Goal: Task Accomplishment & Management: Use online tool/utility

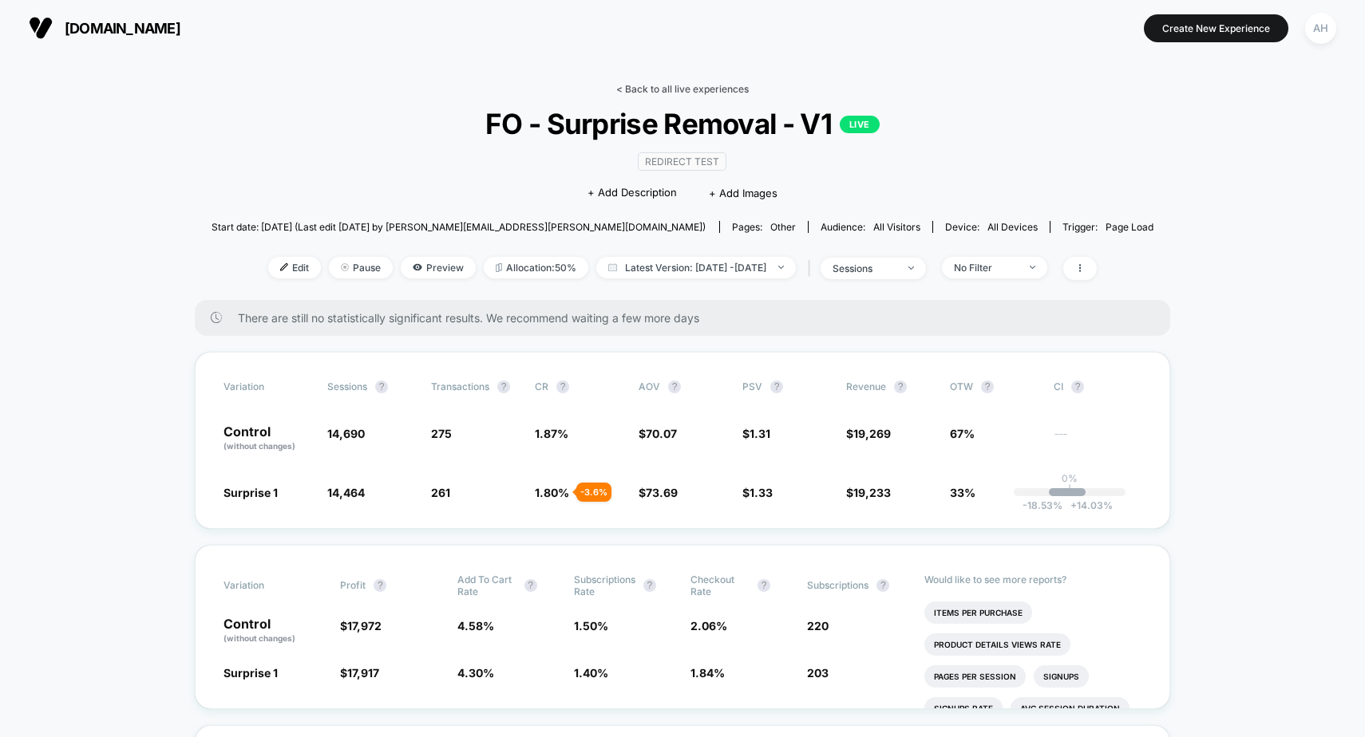
click at [677, 87] on link "< Back to all live experiences" at bounding box center [682, 89] width 132 height 12
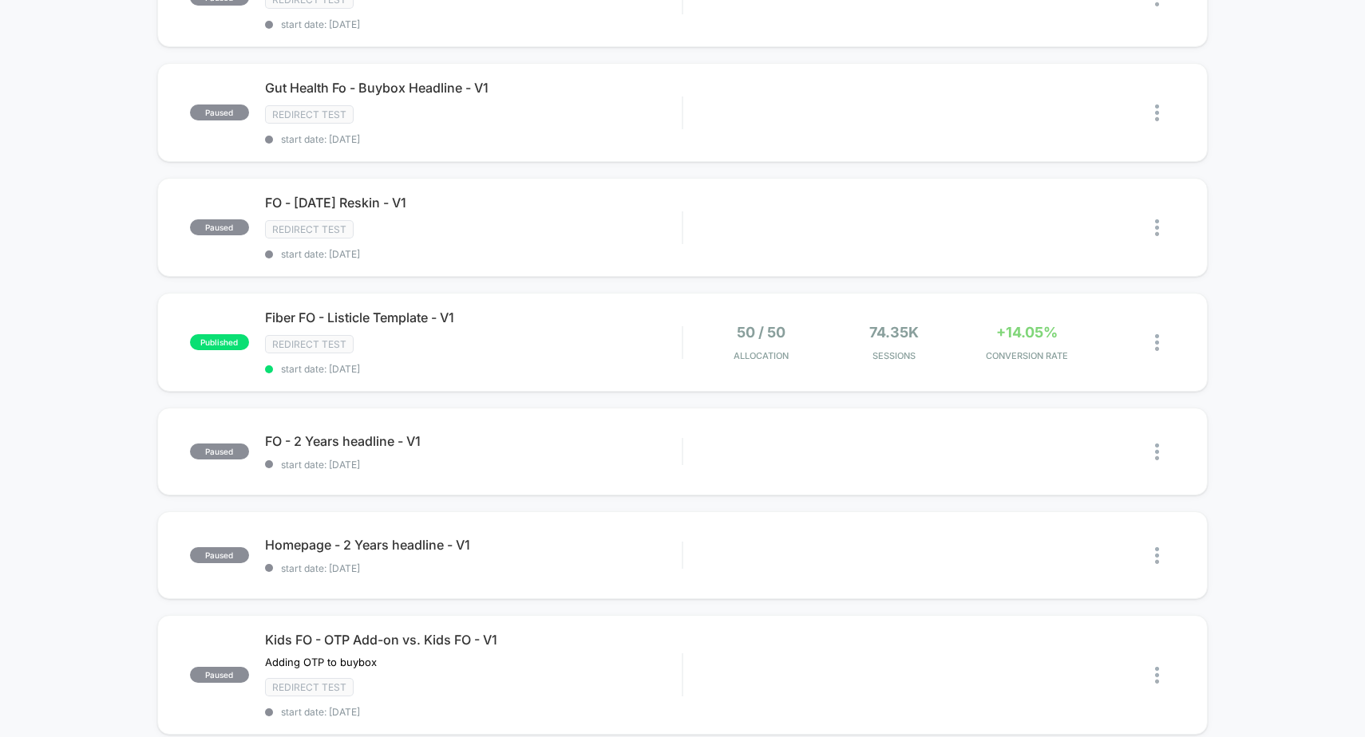
scroll to position [727, 0]
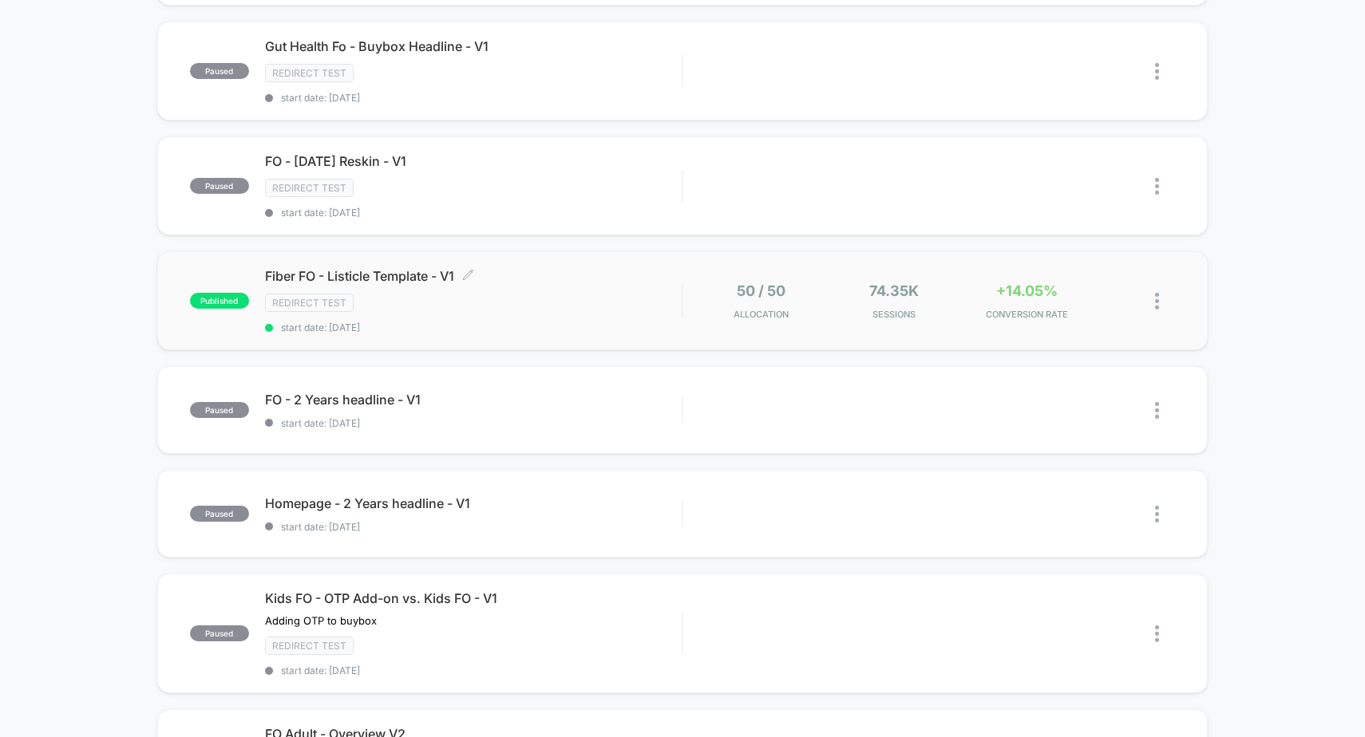
click at [560, 304] on div "Redirect Test" at bounding box center [473, 303] width 417 height 18
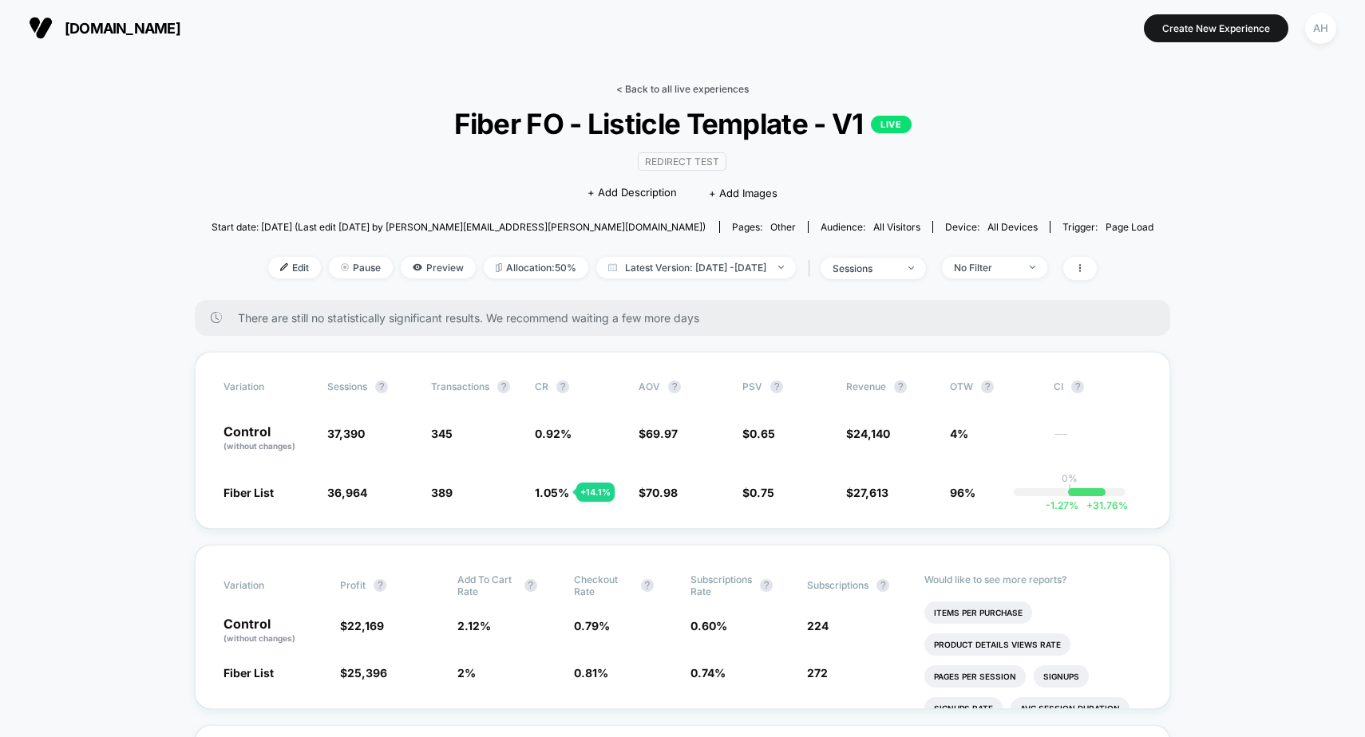
click at [675, 86] on link "< Back to all live experiences" at bounding box center [682, 89] width 132 height 12
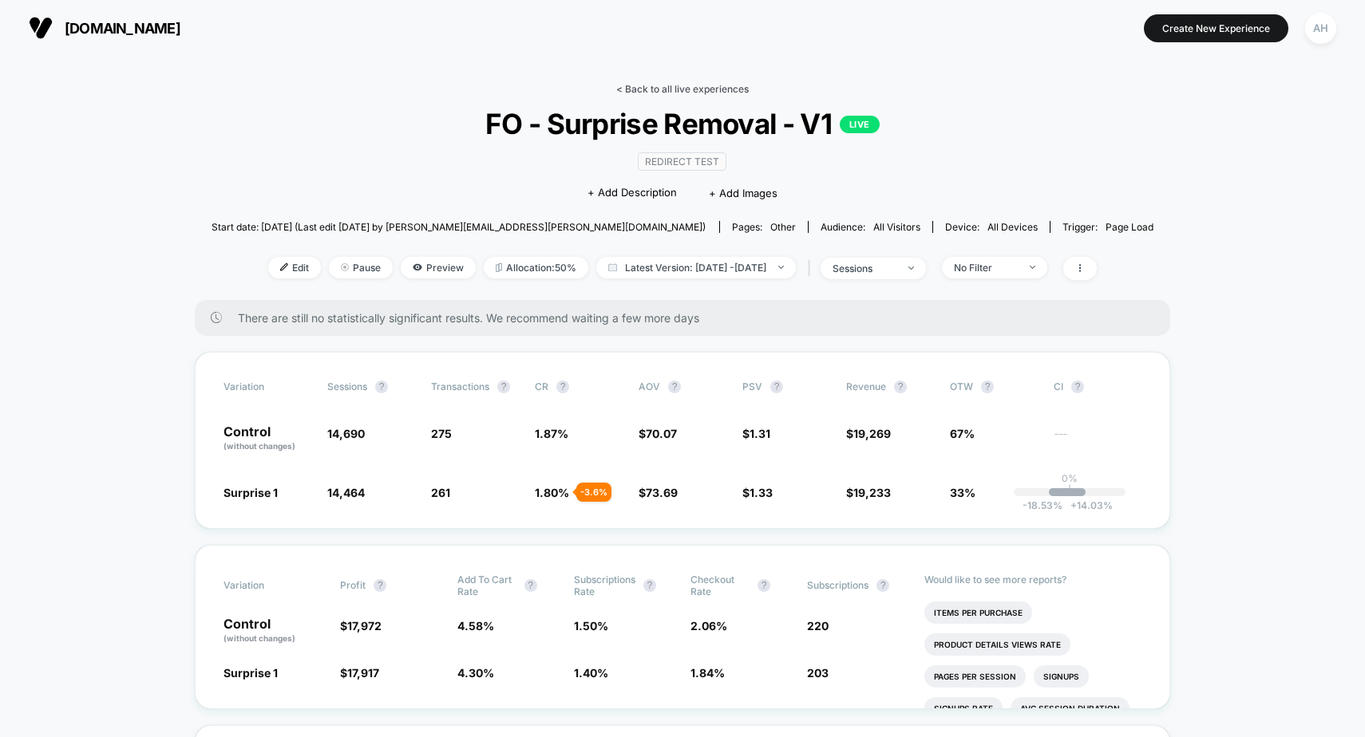
click at [666, 90] on link "< Back to all live experiences" at bounding box center [682, 89] width 132 height 12
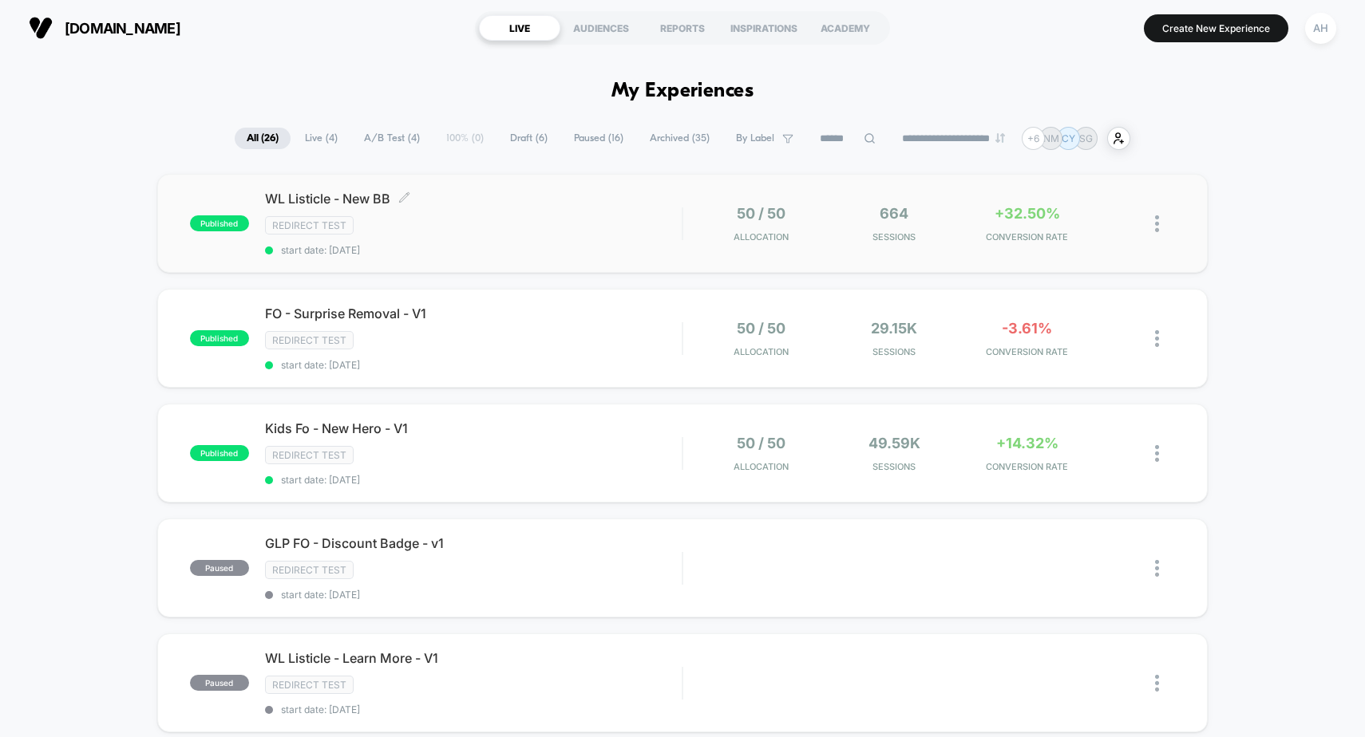
click at [607, 243] on div "WL Listicle - New BB Click to edit experience details Click to edit experience …" at bounding box center [473, 223] width 417 height 65
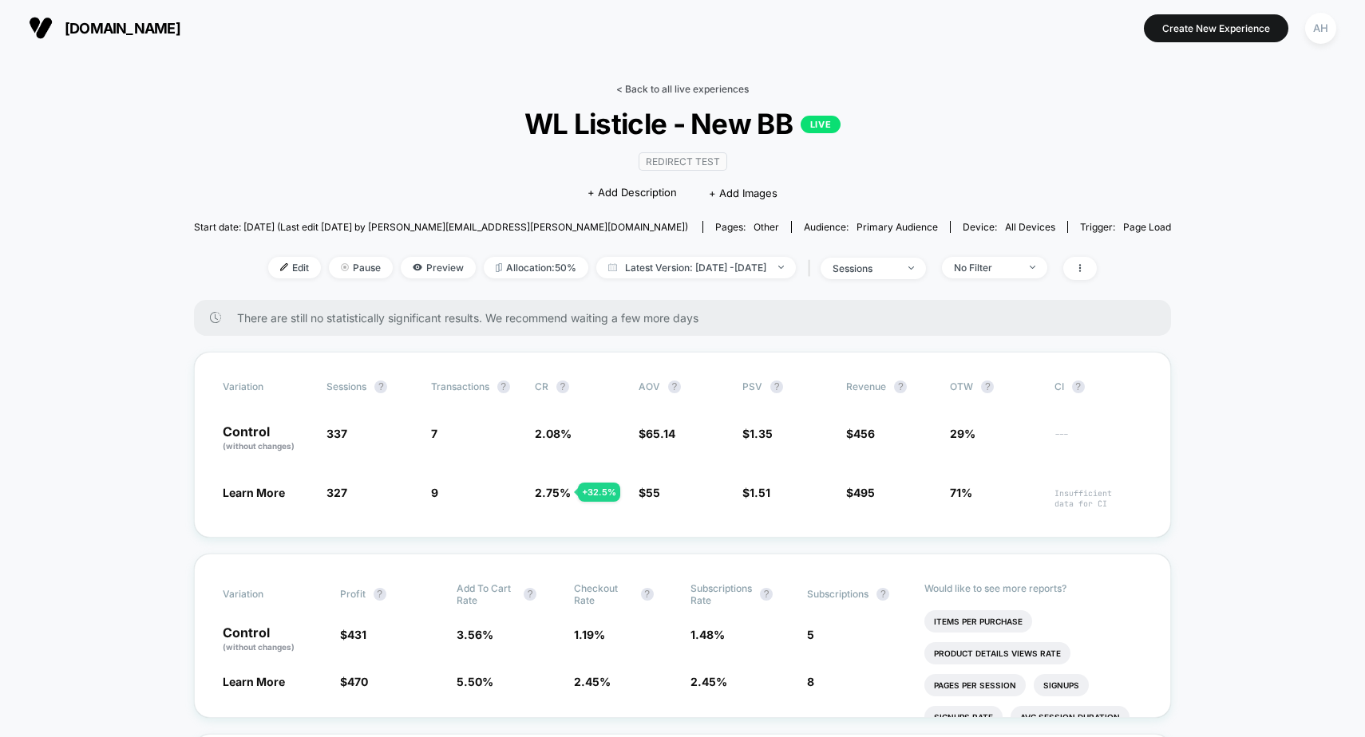
click at [710, 91] on link "< Back to all live experiences" at bounding box center [682, 89] width 132 height 12
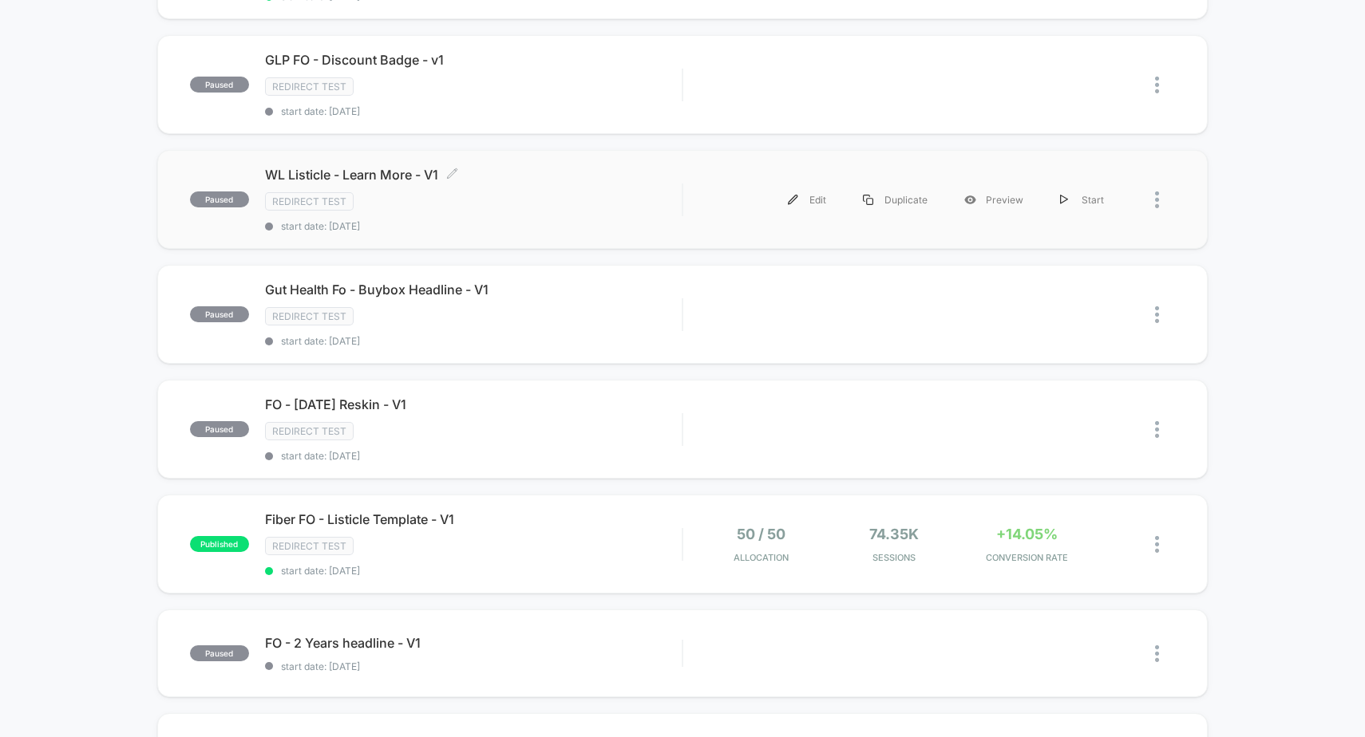
scroll to position [566, 0]
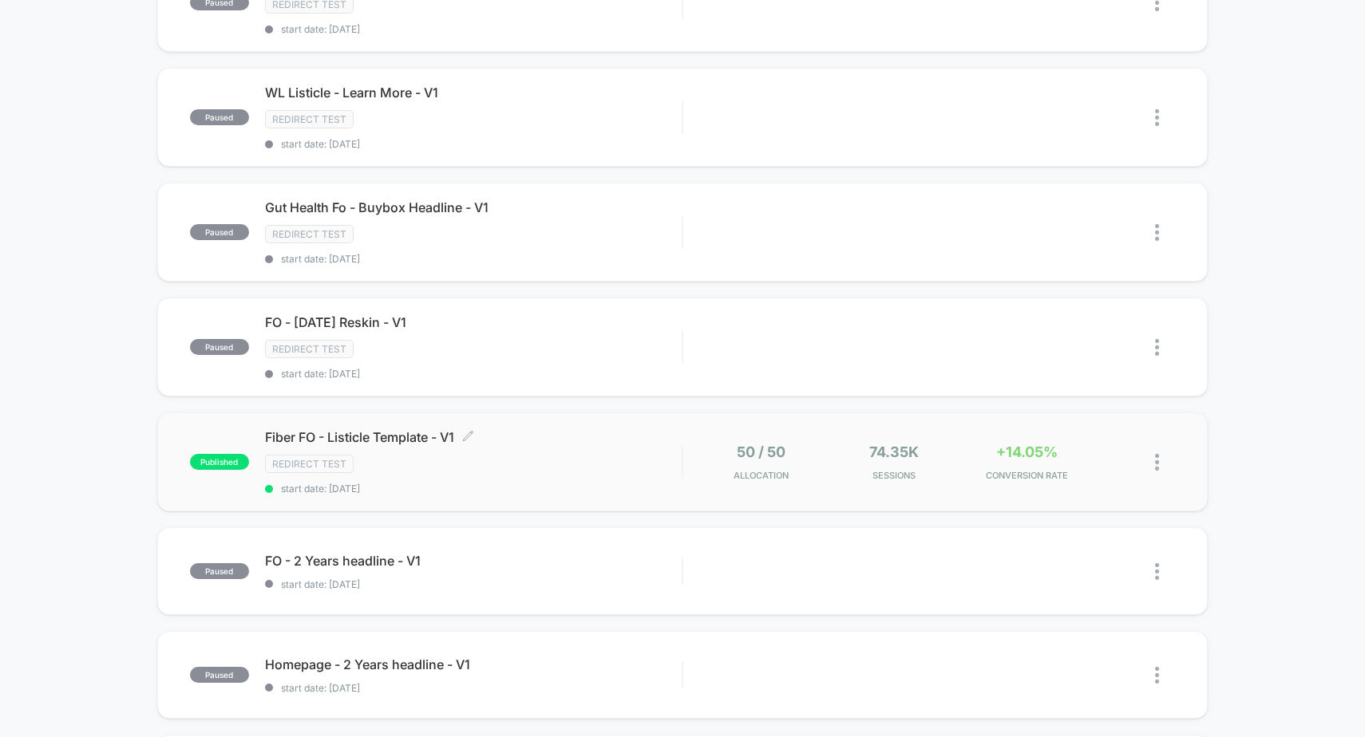
click at [596, 465] on div "Redirect Test" at bounding box center [473, 464] width 417 height 18
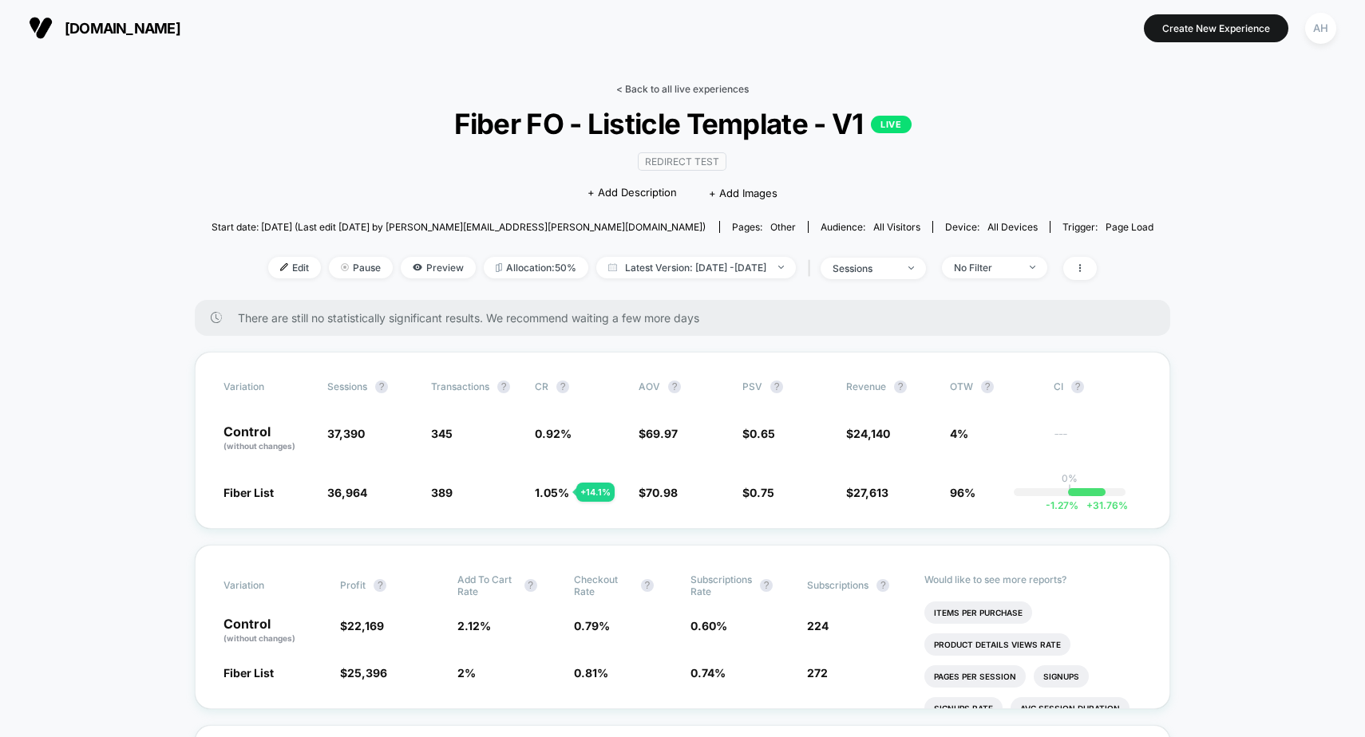
click at [737, 90] on link "< Back to all live experiences" at bounding box center [682, 89] width 132 height 12
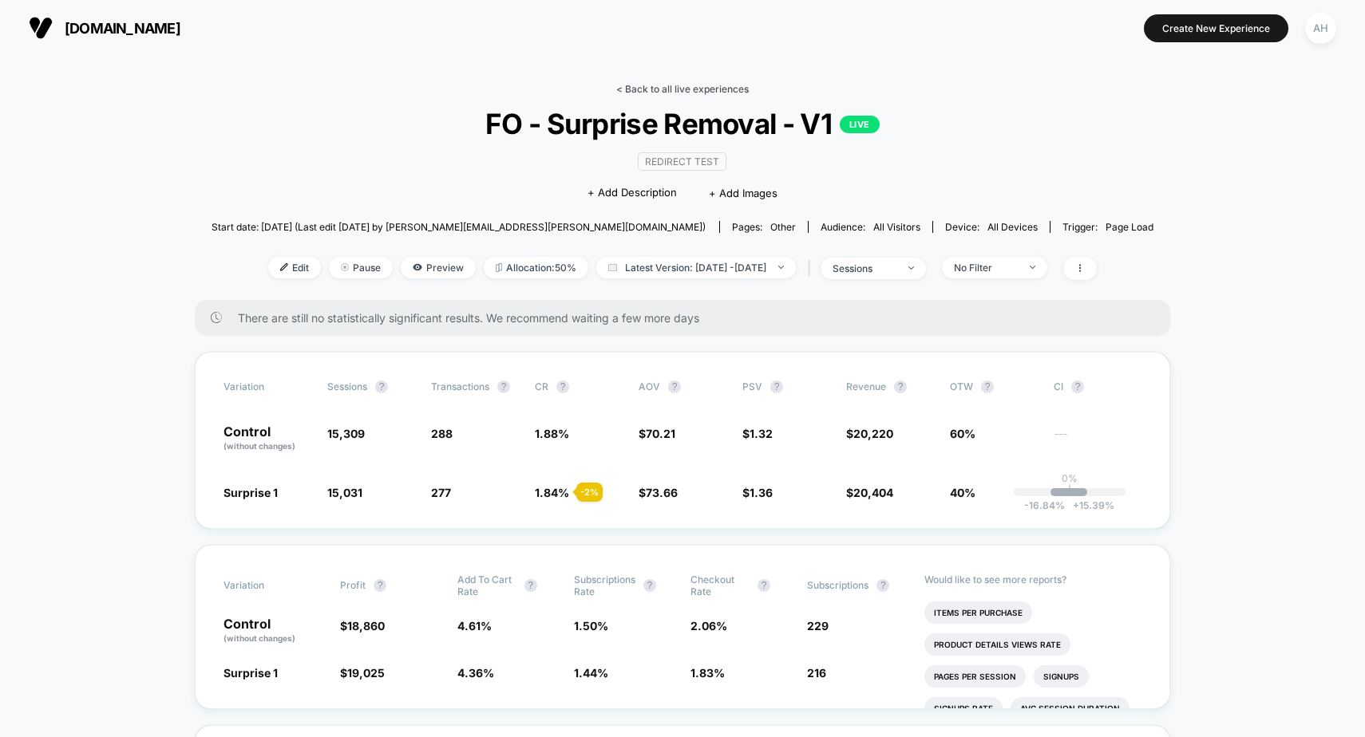
click at [666, 84] on link "< Back to all live experiences" at bounding box center [682, 89] width 132 height 12
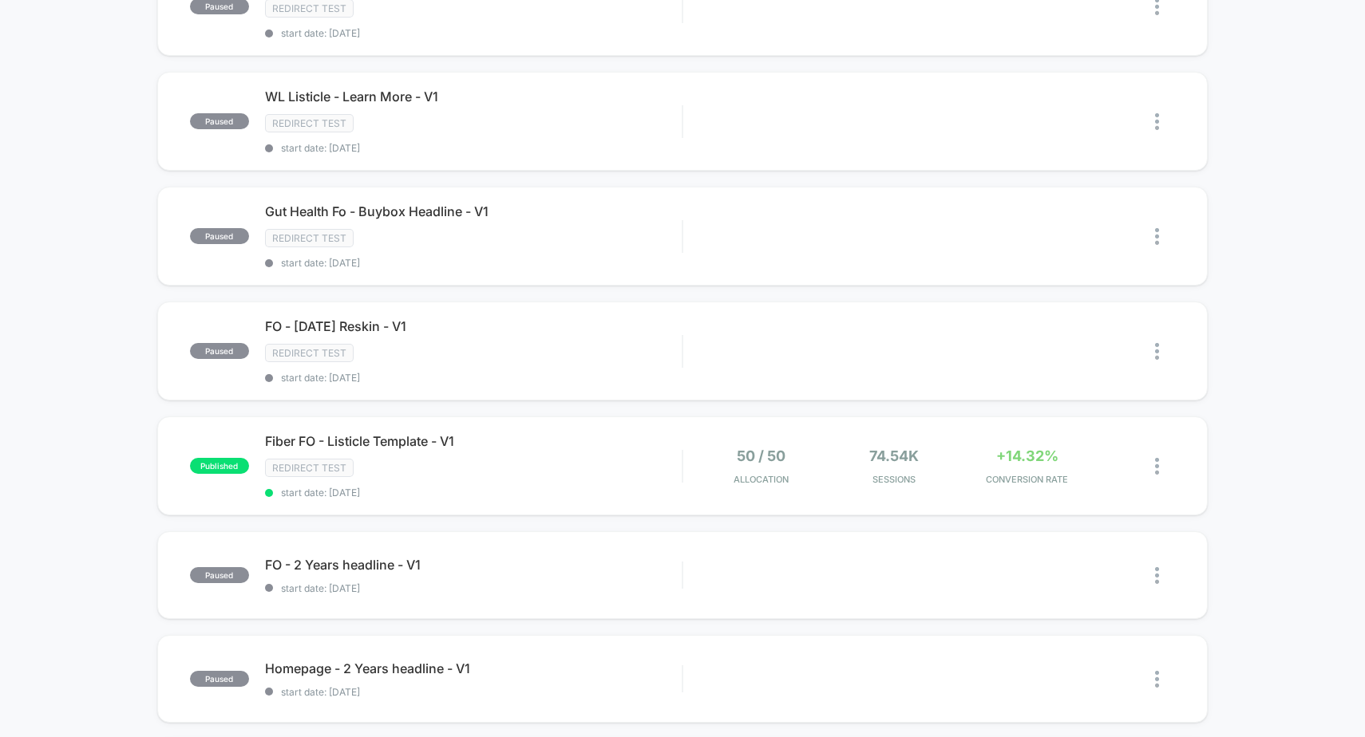
scroll to position [606, 0]
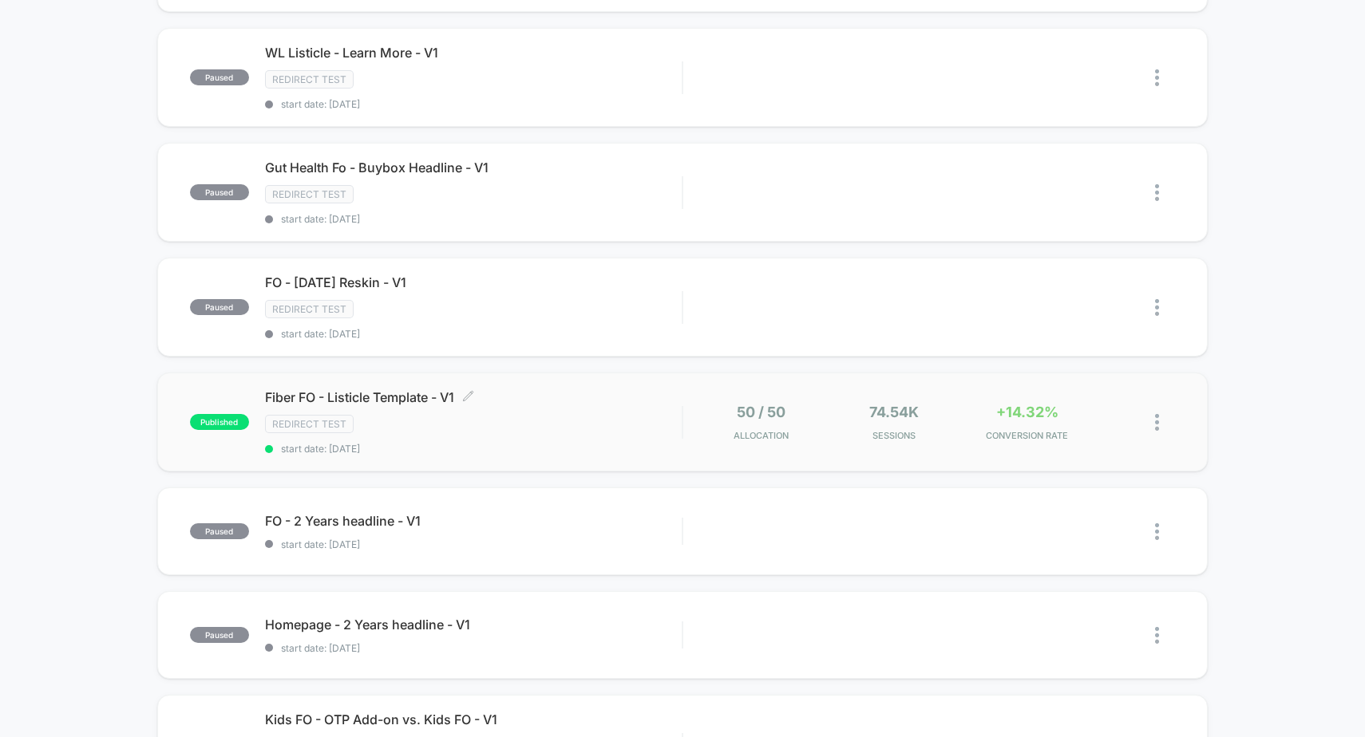
click at [583, 419] on div "Redirect Test" at bounding box center [473, 424] width 417 height 18
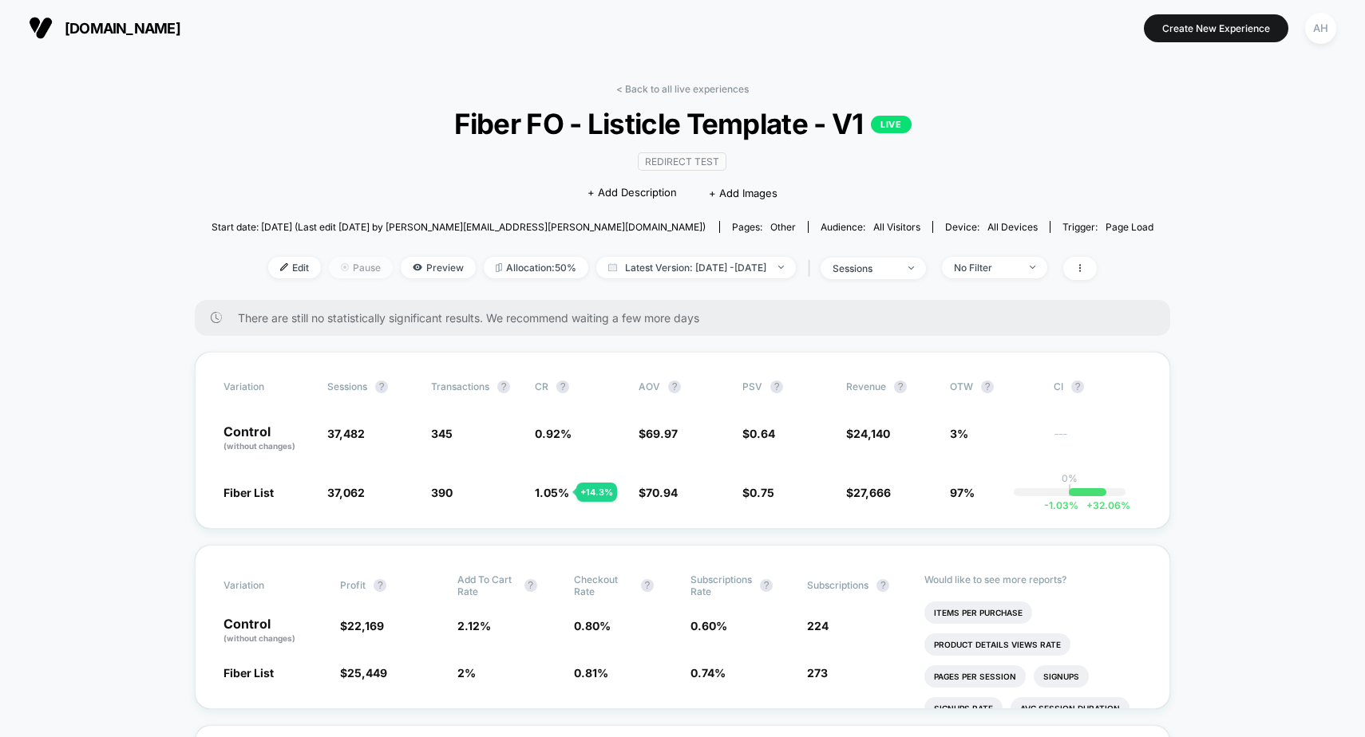
click at [340, 267] on span "Pause" at bounding box center [361, 268] width 64 height 22
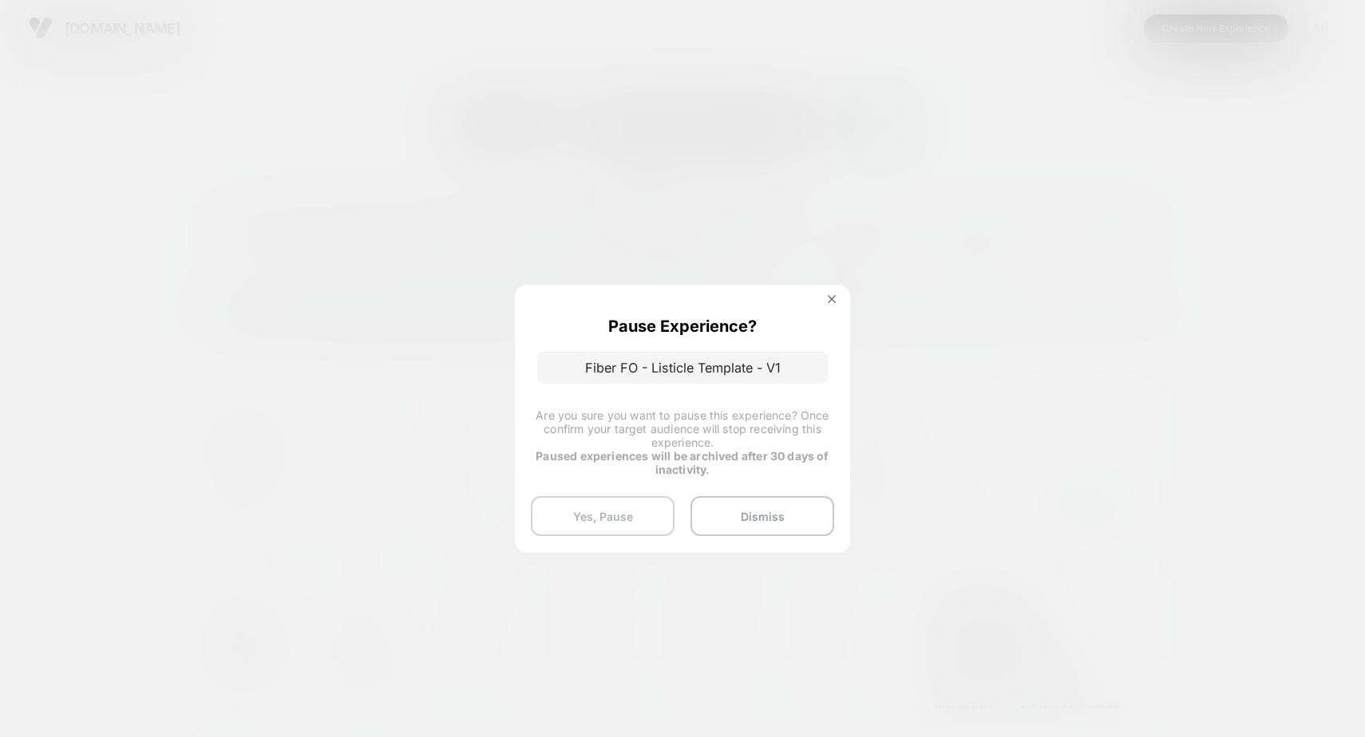
click at [622, 513] on button "Yes, Pause" at bounding box center [603, 516] width 144 height 40
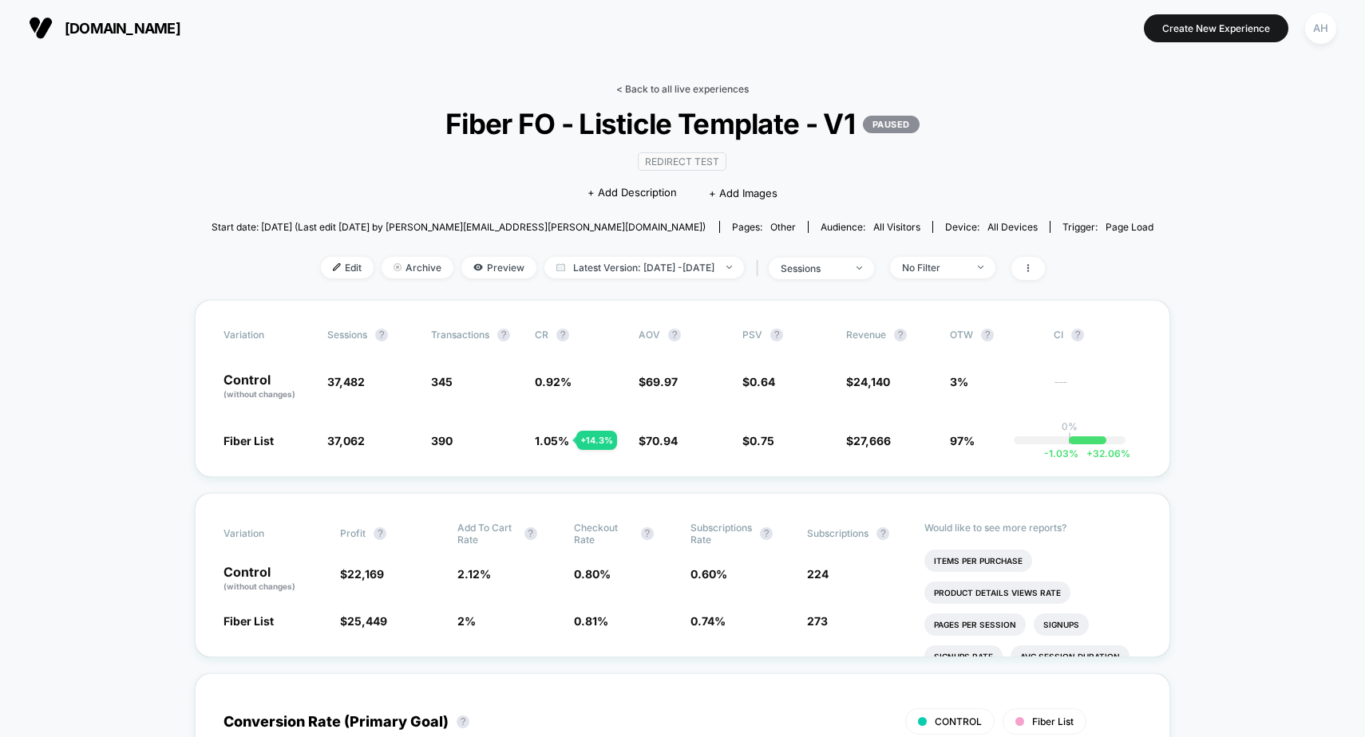
click at [629, 93] on link "< Back to all live experiences" at bounding box center [682, 89] width 132 height 12
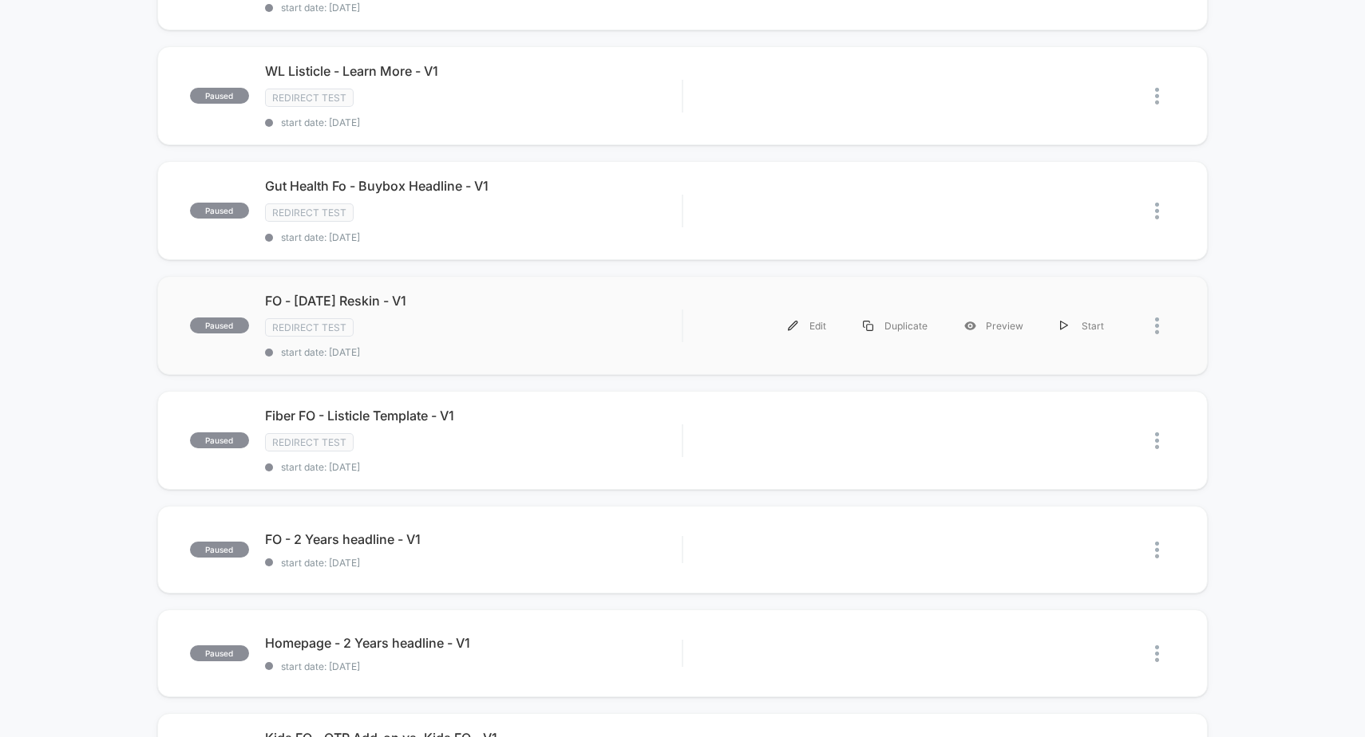
scroll to position [669, 0]
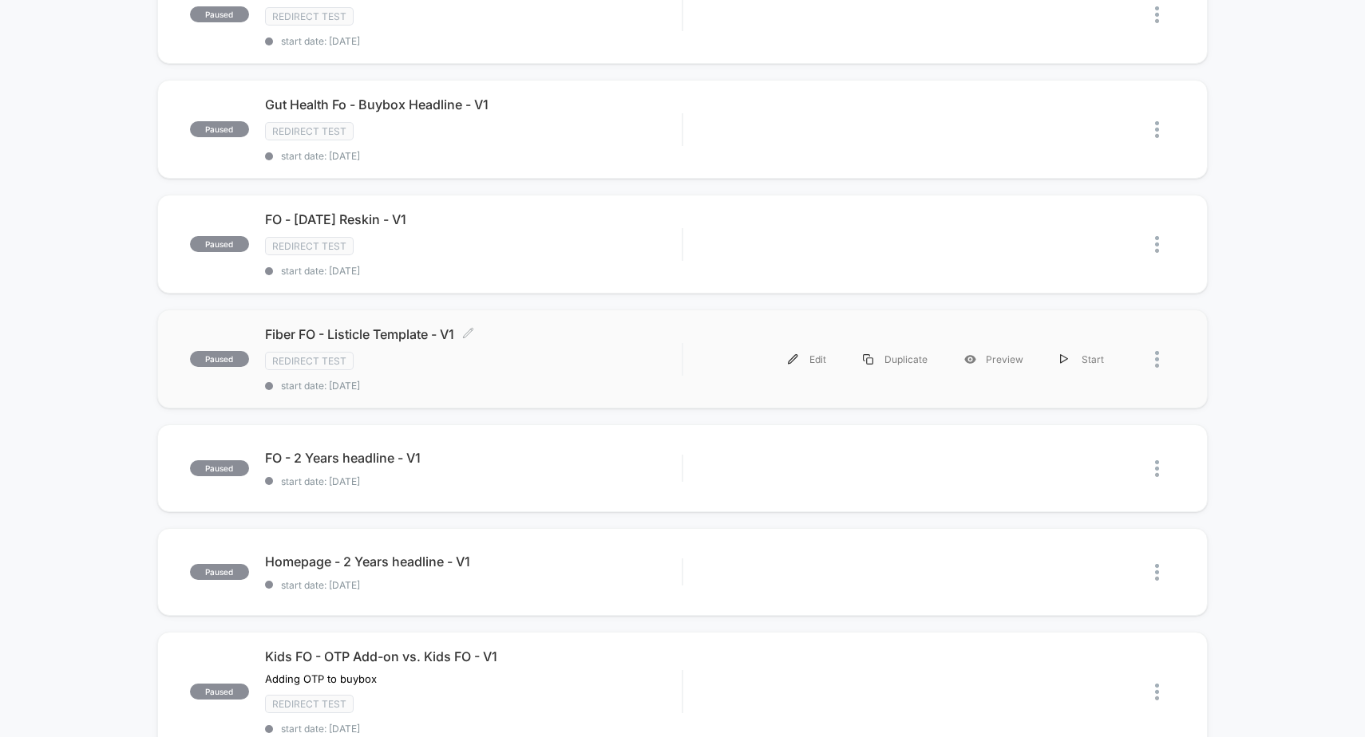
click at [575, 382] on span "start date: [DATE]" at bounding box center [473, 386] width 417 height 12
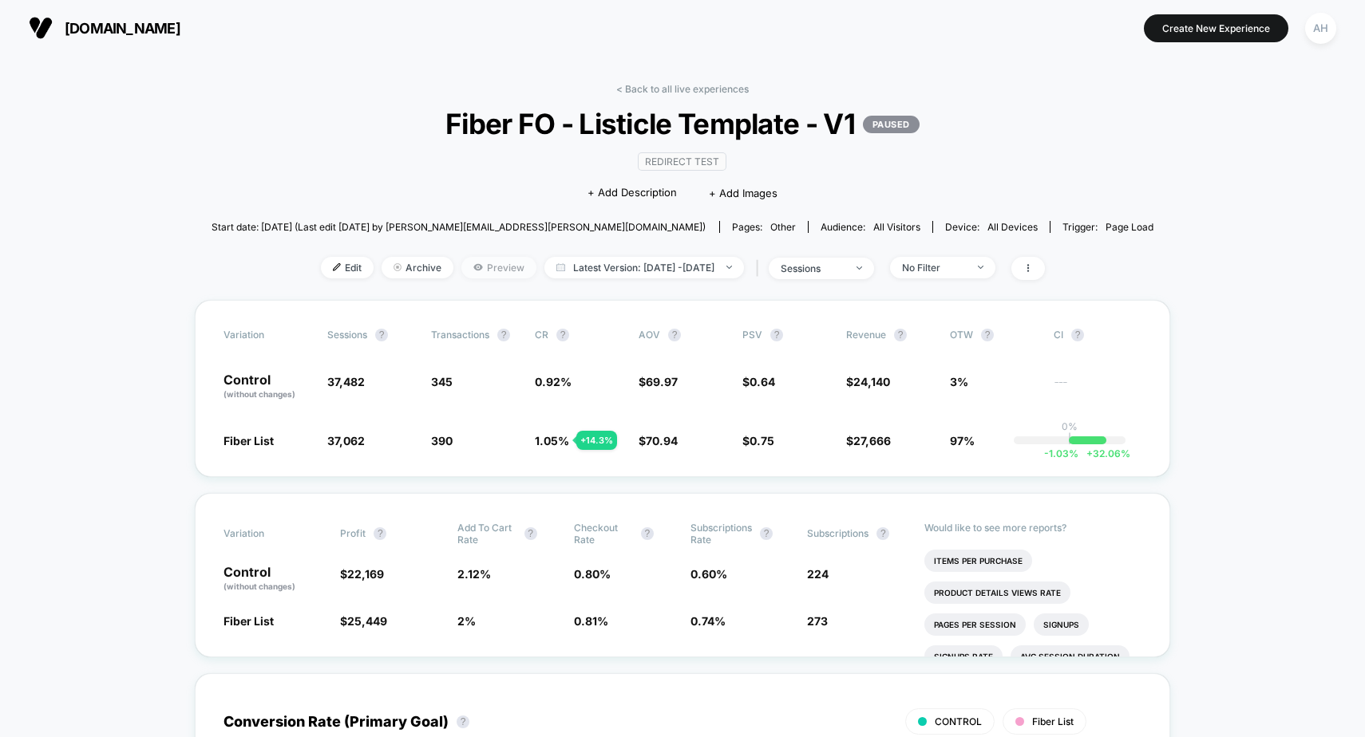
click at [470, 270] on span "Preview" at bounding box center [498, 268] width 75 height 22
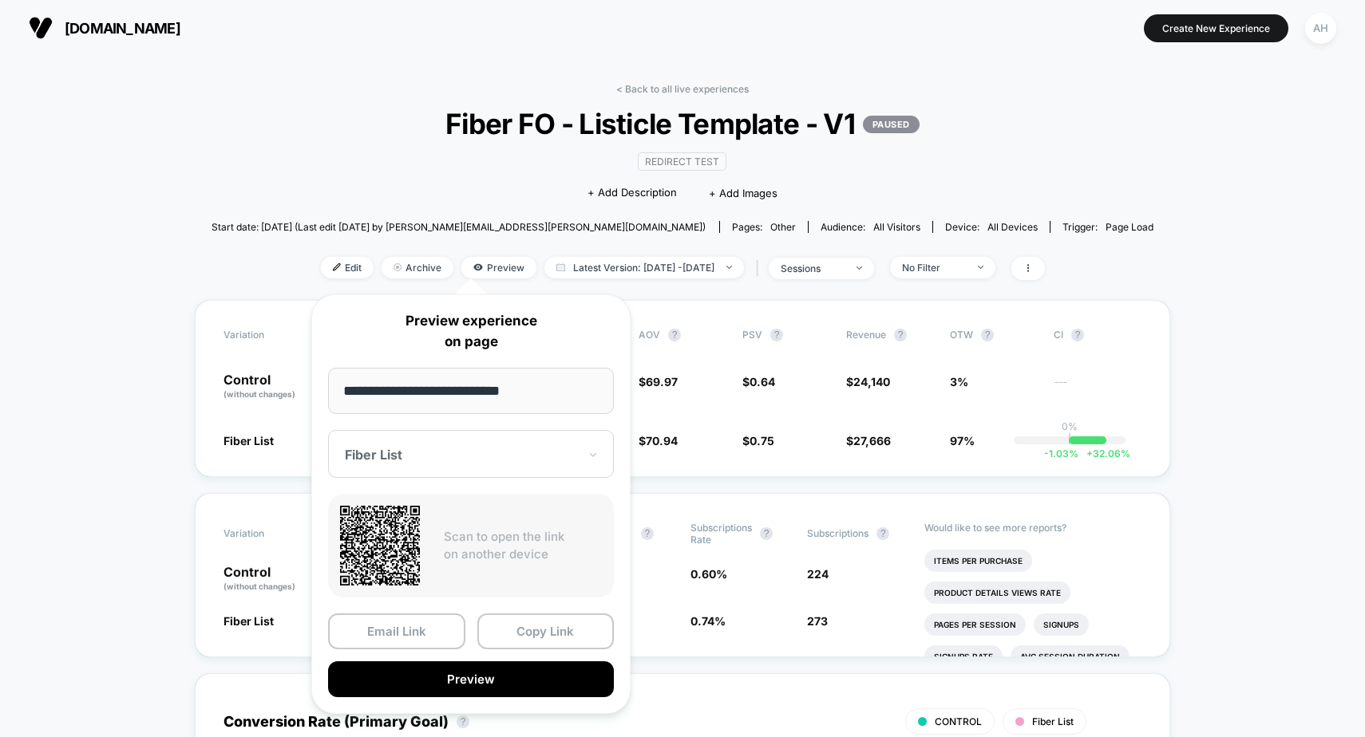
drag, startPoint x: 497, startPoint y: 681, endPoint x: 514, endPoint y: 476, distance: 205.8
click at [520, 560] on div "**********" at bounding box center [470, 505] width 319 height 420
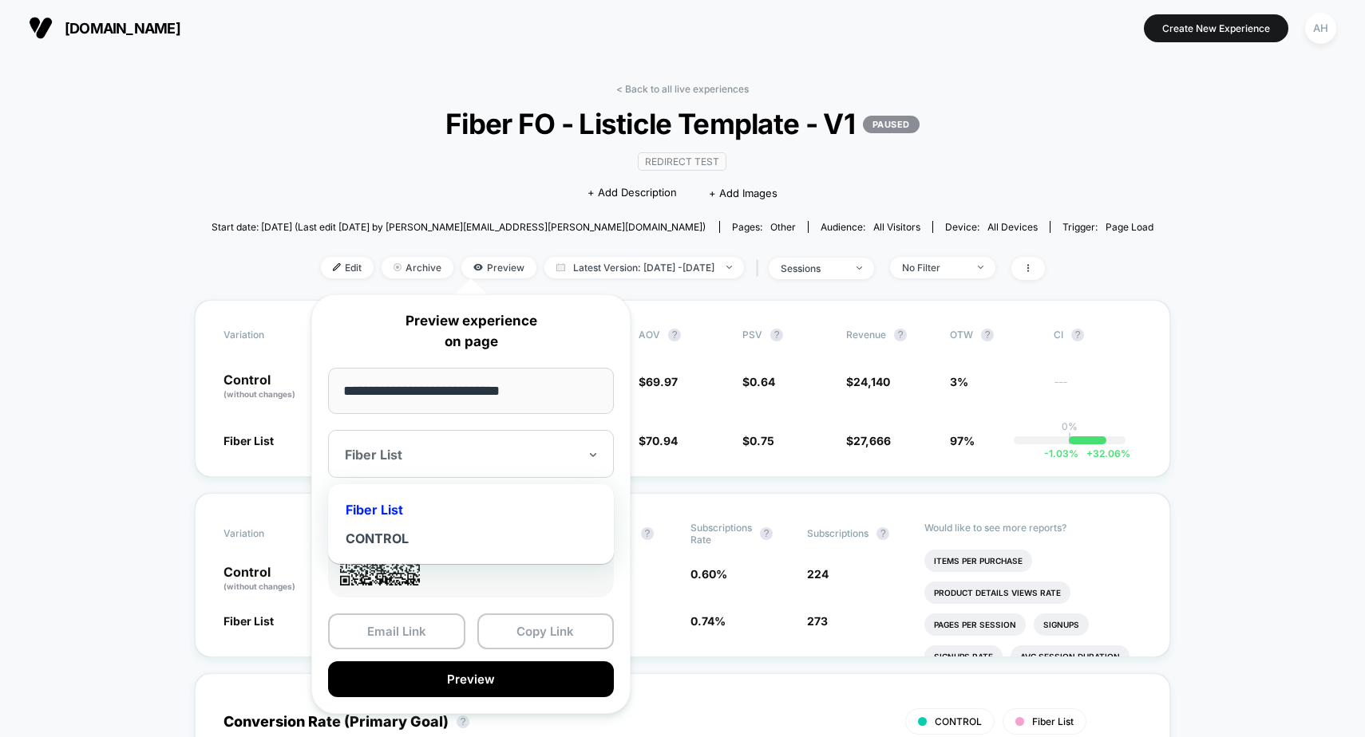
click at [514, 461] on div at bounding box center [461, 455] width 233 height 16
click at [361, 544] on div "CONTROL" at bounding box center [471, 538] width 270 height 29
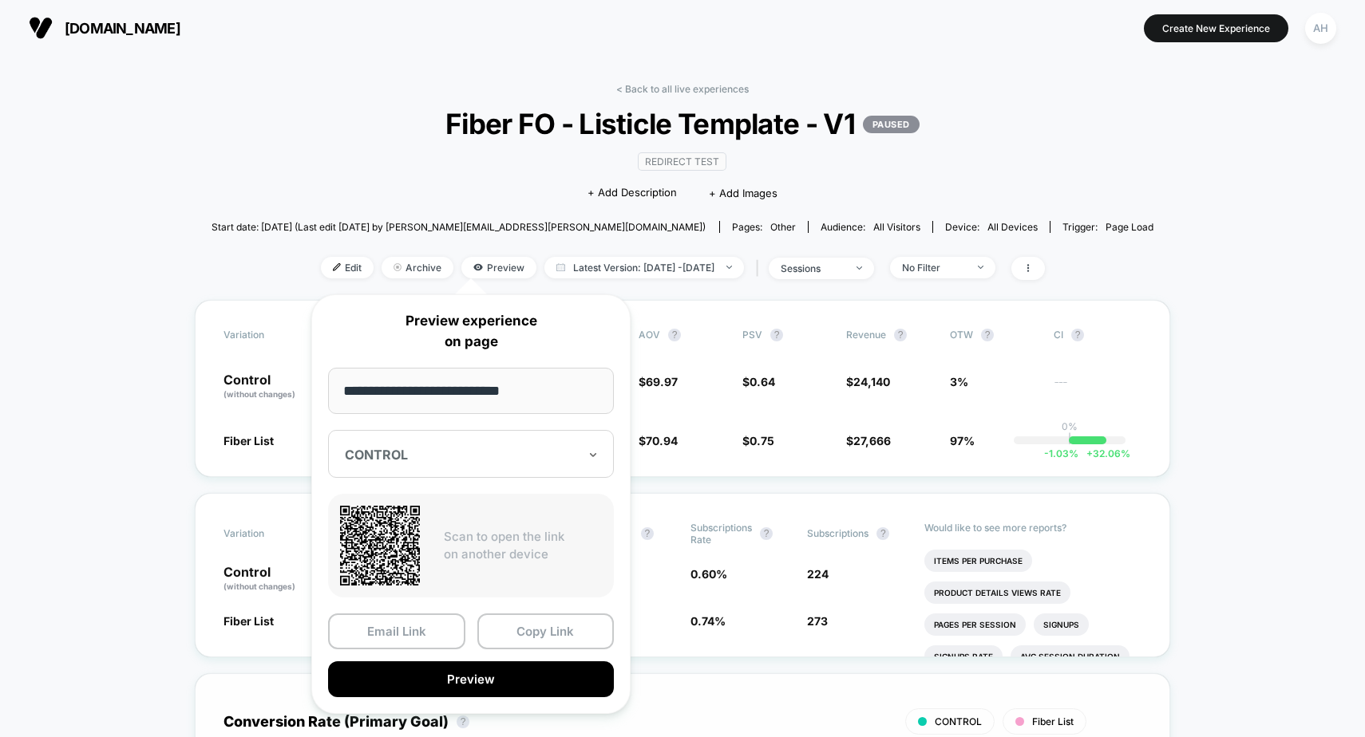
click at [441, 687] on button "Preview" at bounding box center [471, 680] width 286 height 36
